Goal: Information Seeking & Learning: Learn about a topic

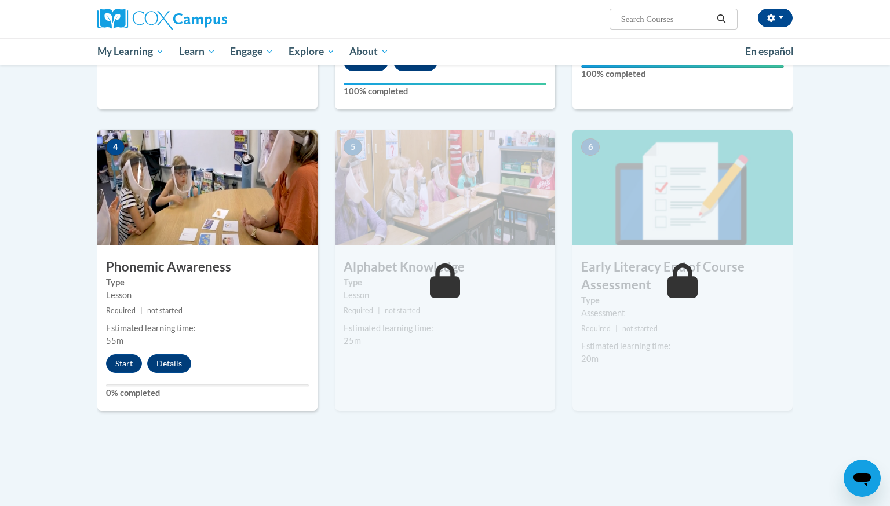
scroll to position [513, 0]
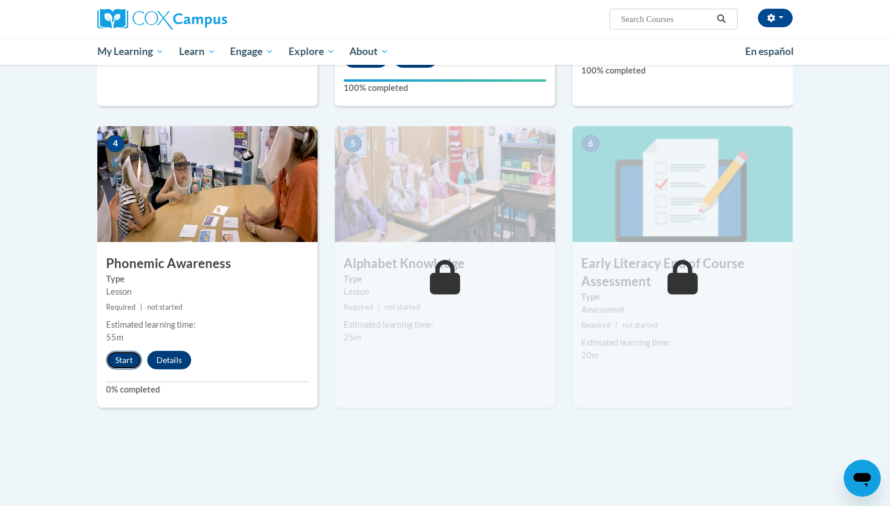
click at [115, 364] on button "Start" at bounding box center [124, 360] width 36 height 19
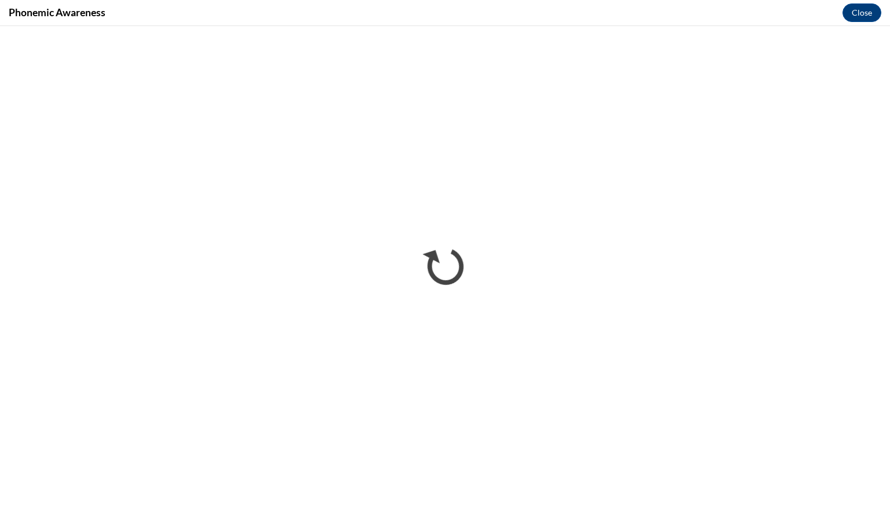
scroll to position [0, 0]
